Goal: Check status

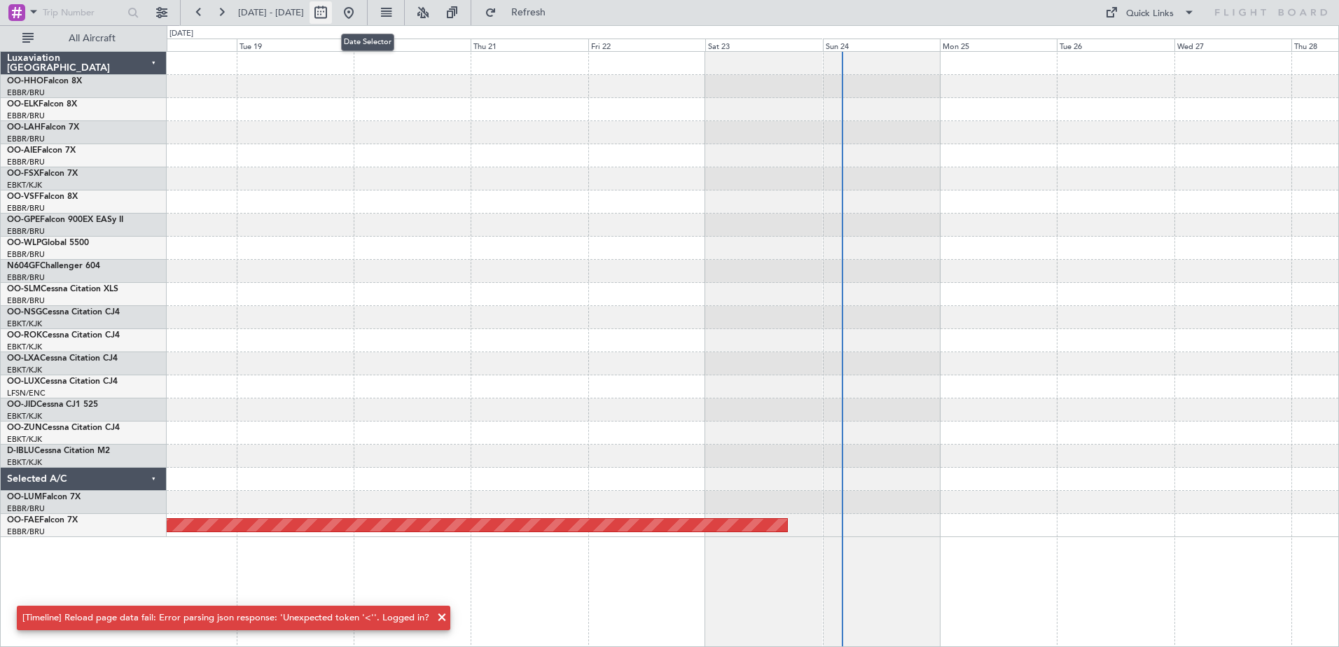
click at [332, 11] on button at bounding box center [321, 12] width 22 height 22
select select "8"
select select "2025"
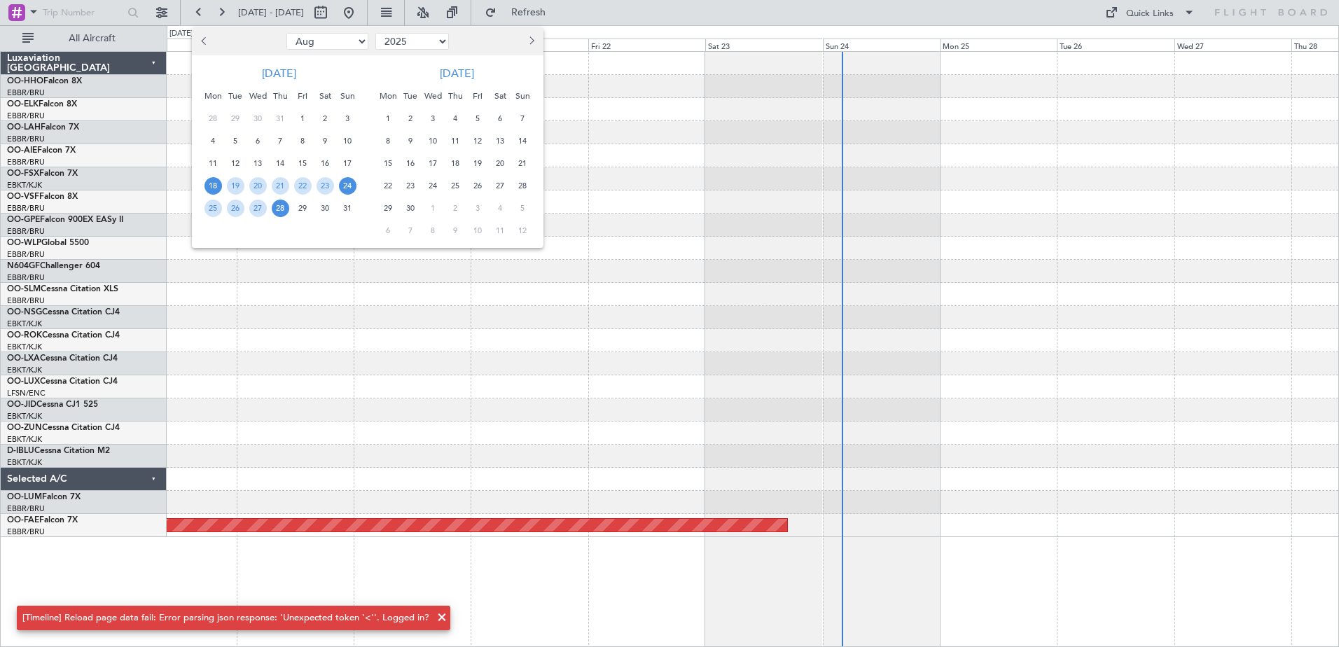
click at [347, 188] on span "24" at bounding box center [348, 186] width 18 height 18
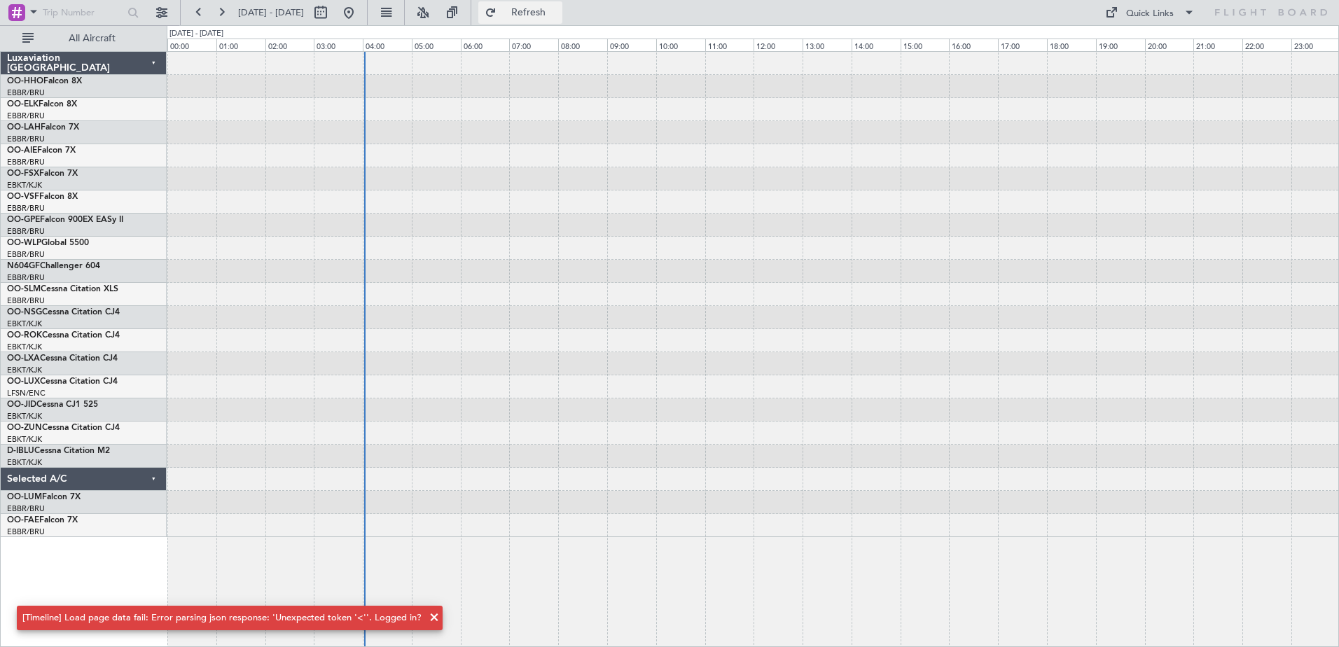
drag, startPoint x: 347, startPoint y: 188, endPoint x: 542, endPoint y: 11, distance: 263.8
click at [542, 11] on button "Refresh" at bounding box center [520, 12] width 84 height 22
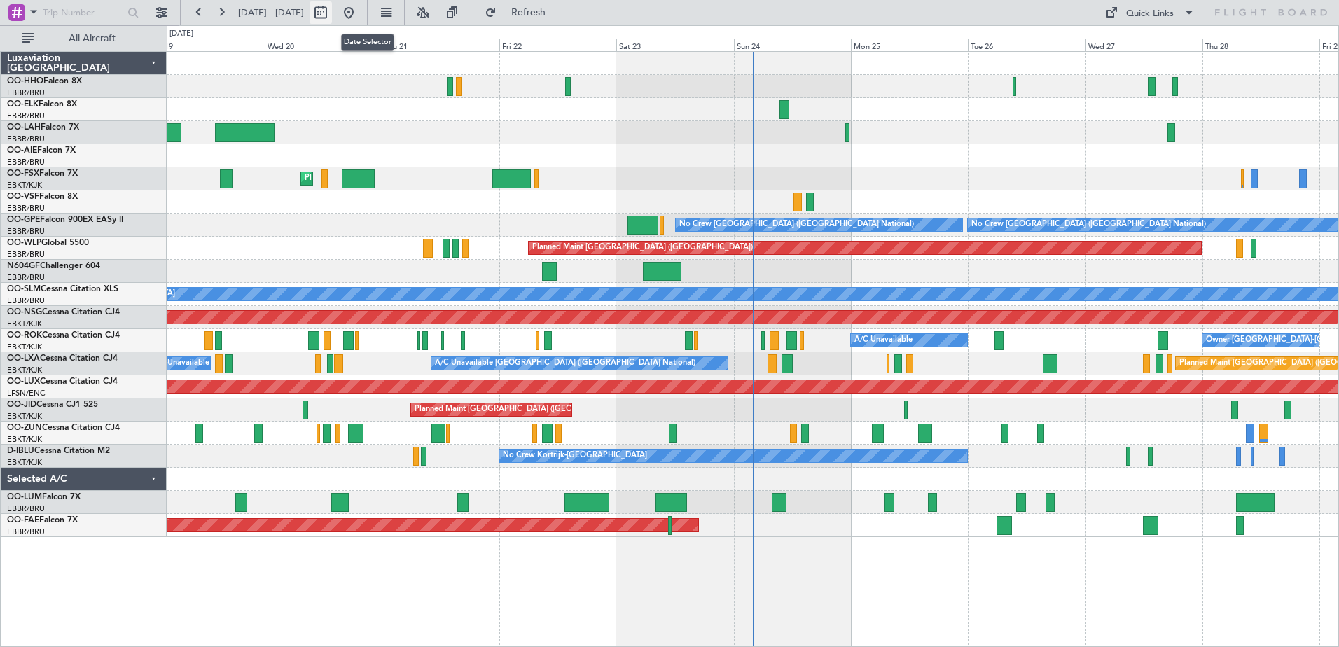
click at [332, 8] on button at bounding box center [321, 12] width 22 height 22
select select "8"
select select "2025"
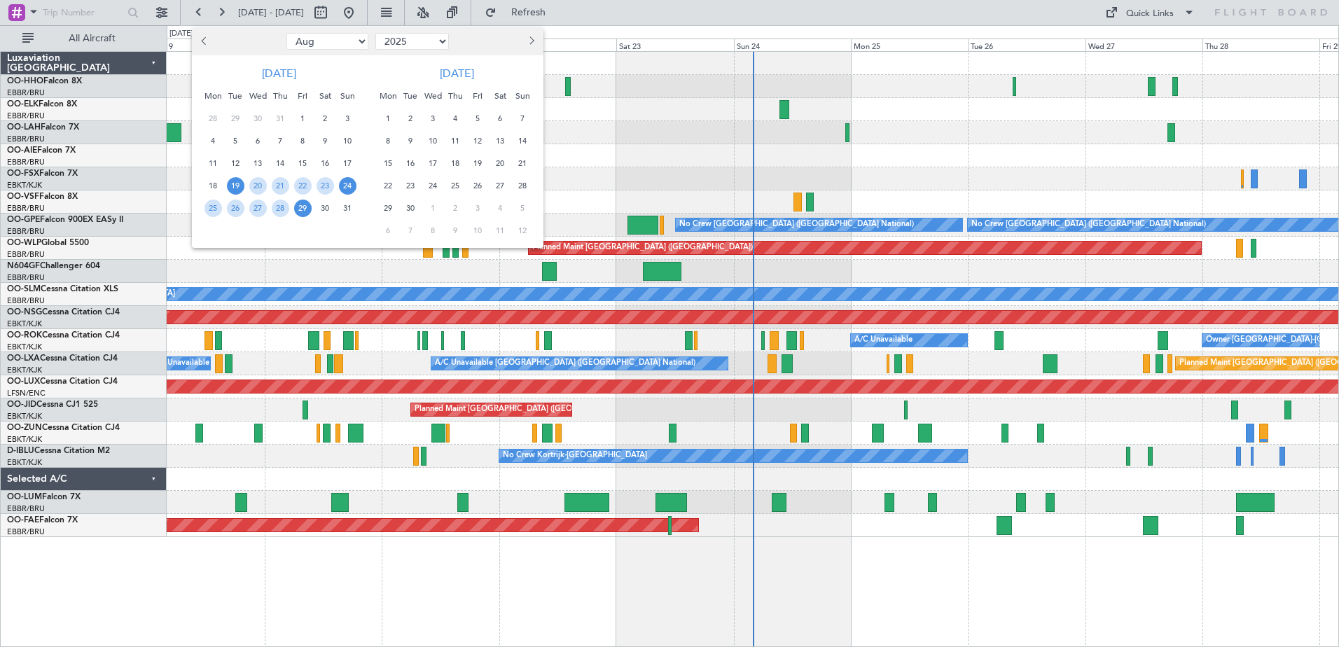
click at [345, 182] on span "24" at bounding box center [348, 186] width 18 height 18
click at [347, 182] on span "24" at bounding box center [348, 186] width 18 height 18
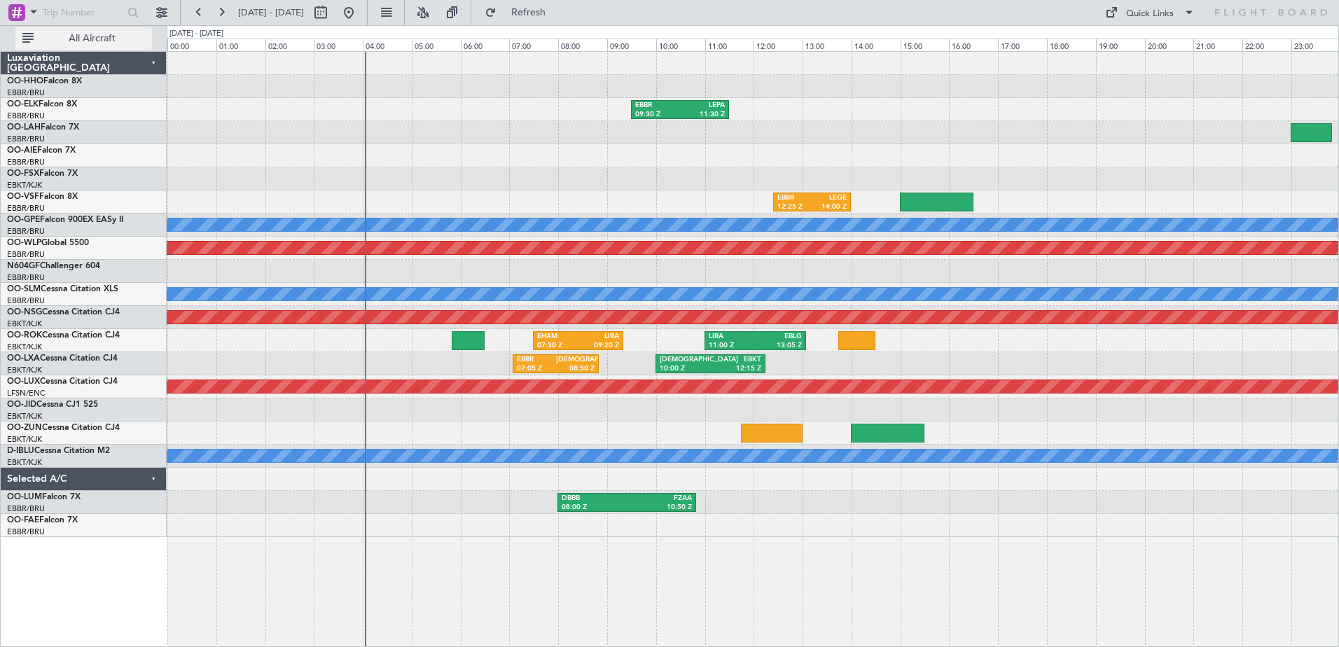
click at [136, 37] on span "All Aircraft" at bounding box center [91, 39] width 111 height 10
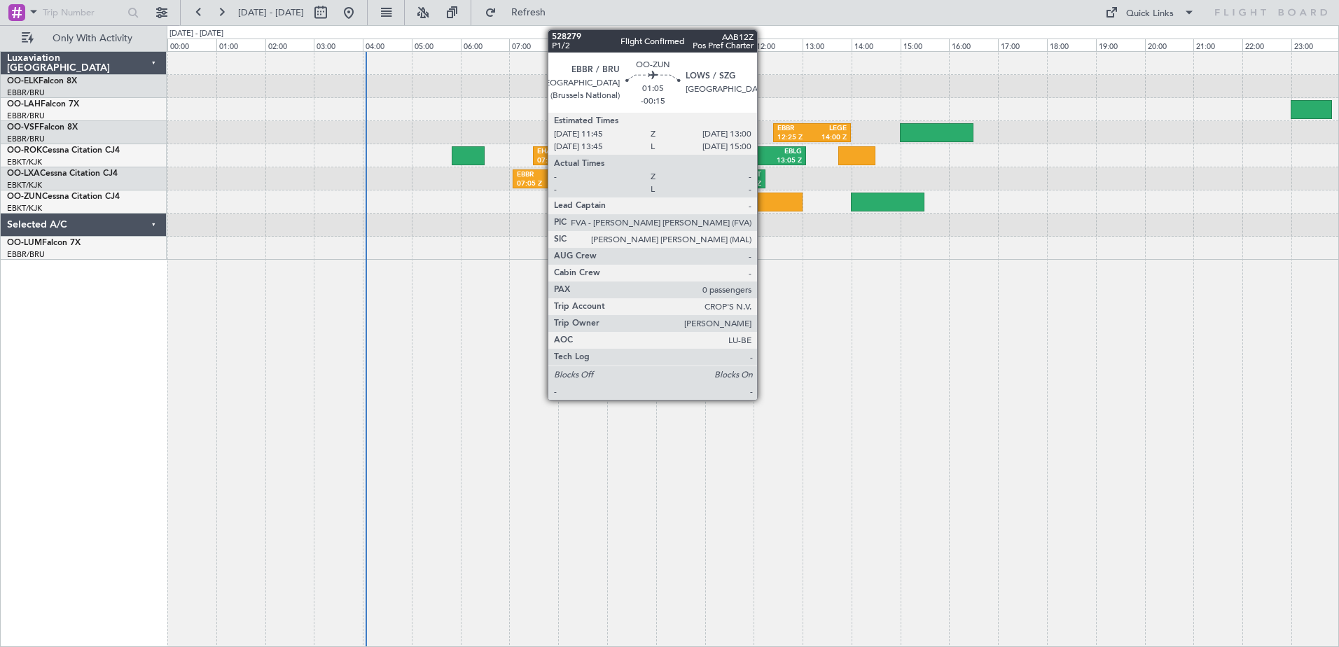
click at [764, 196] on div at bounding box center [772, 202] width 62 height 19
